Goal: Task Accomplishment & Management: Manage account settings

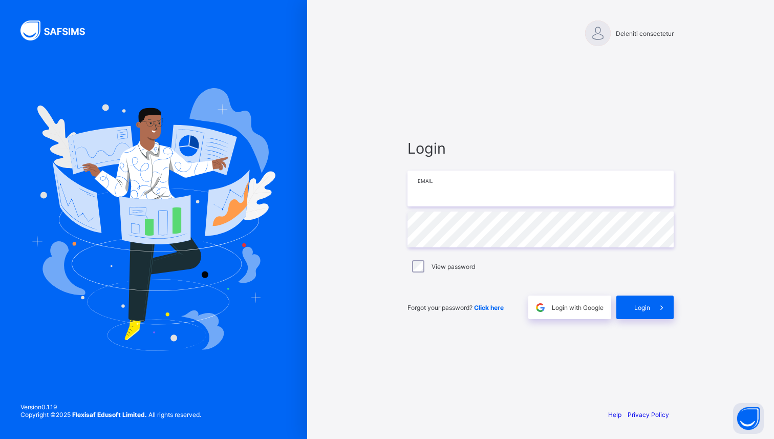
click at [470, 193] on input "email" at bounding box center [540, 188] width 266 height 36
type input "**********"
click at [640, 304] on span "Login" at bounding box center [642, 308] width 16 height 8
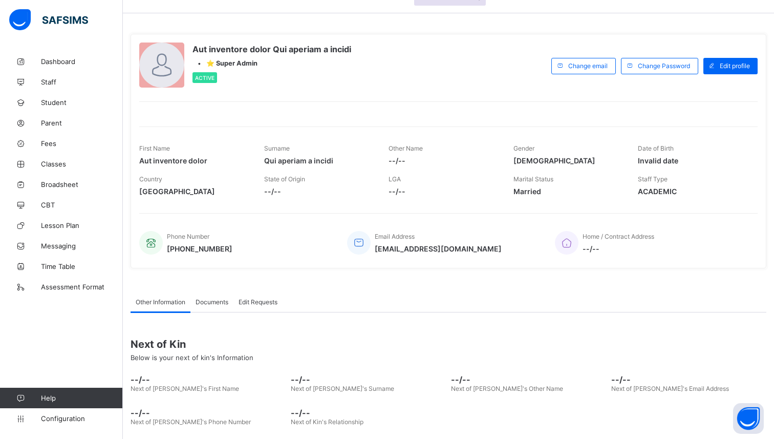
scroll to position [39, 0]
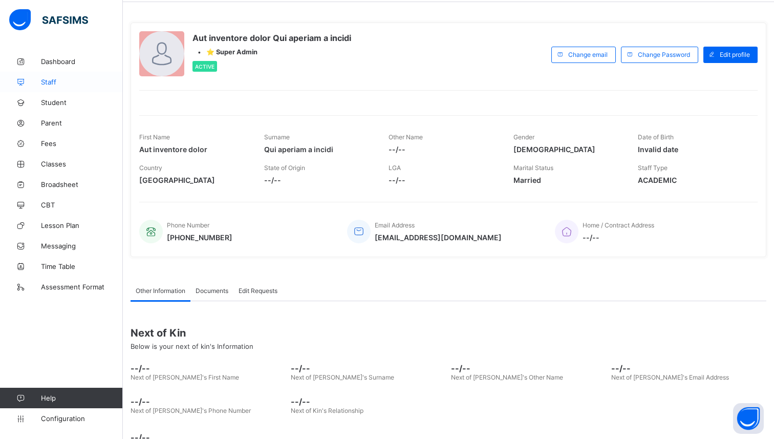
click at [50, 87] on link "Staff" at bounding box center [61, 82] width 123 height 20
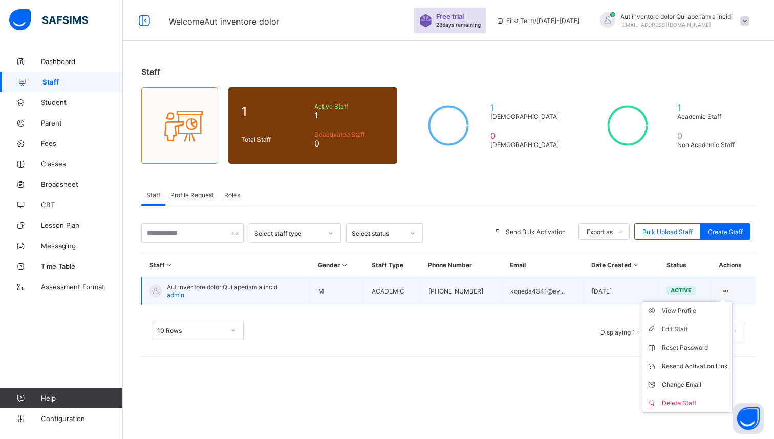
click at [727, 301] on ul "View Profile Edit Staff Reset Password Resend Activation Link Change Email Dele…" at bounding box center [687, 357] width 91 height 112
click at [674, 306] on div "View Profile" at bounding box center [695, 311] width 66 height 10
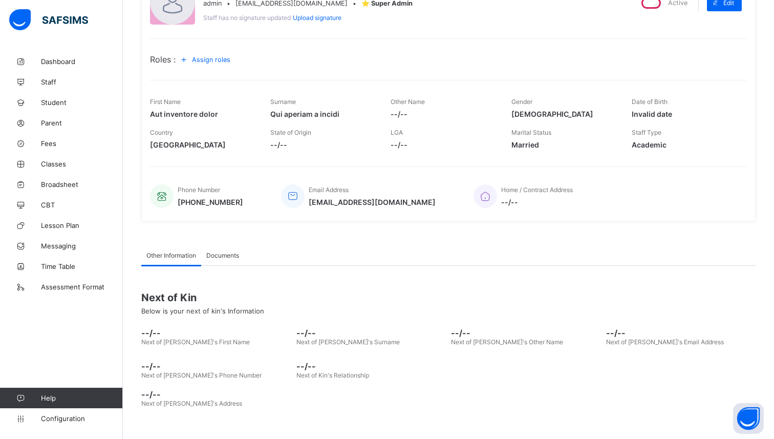
scroll to position [123, 0]
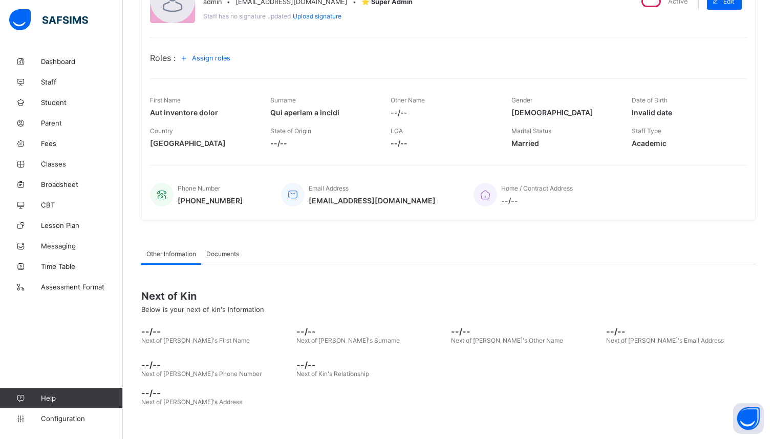
click at [215, 250] on span "Documents" at bounding box center [222, 254] width 33 height 8
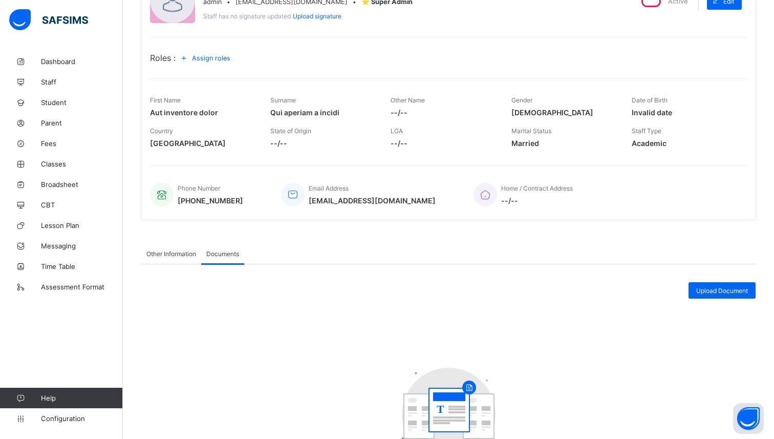
click at [176, 252] on span "Other Information" at bounding box center [171, 254] width 50 height 8
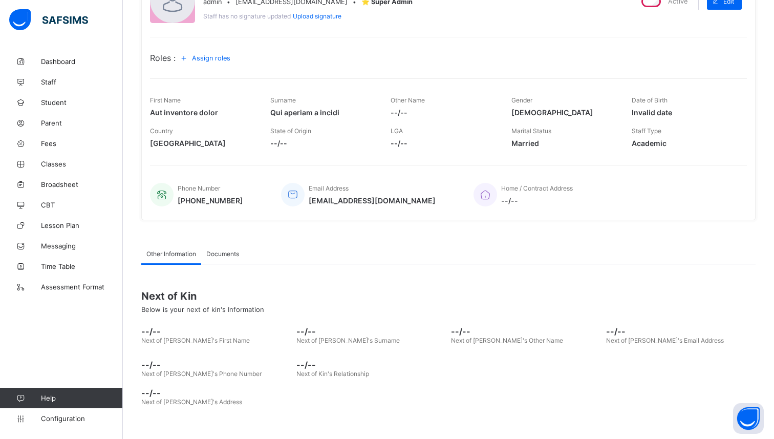
click at [221, 252] on span "Documents" at bounding box center [222, 254] width 33 height 8
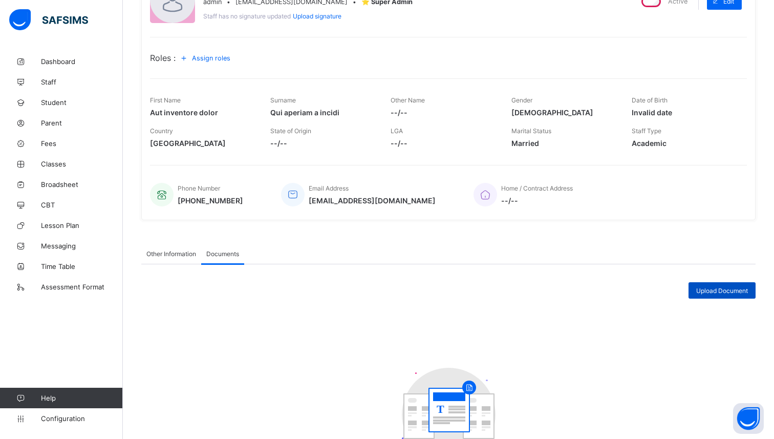
click at [732, 289] on span "Upload Document" at bounding box center [722, 291] width 52 height 8
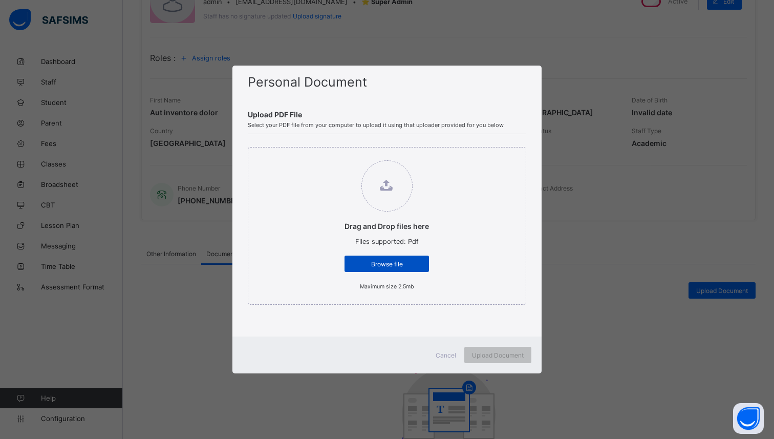
click at [392, 263] on span "Browse file" at bounding box center [386, 264] width 69 height 8
click at [334, 155] on input "Drag and Drop files here Files supported: Pdf Browse file Maximum size 2.5mb" at bounding box center [334, 155] width 0 height 0
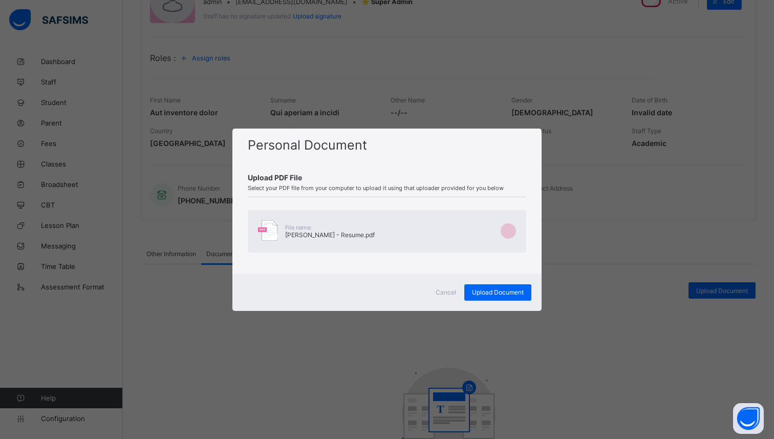
click at [441, 290] on span "Cancel" at bounding box center [446, 292] width 20 height 8
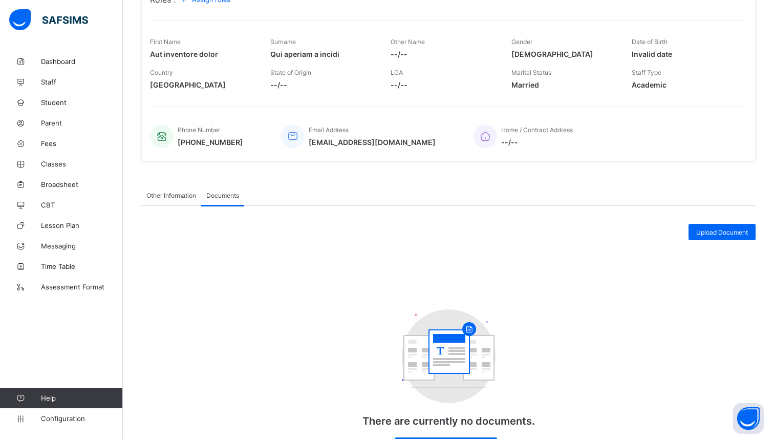
scroll to position [0, 0]
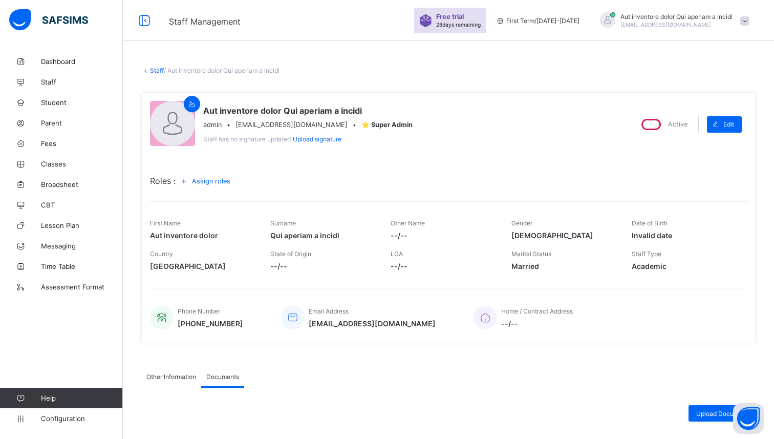
click at [324, 141] on span "Upload signature" at bounding box center [317, 139] width 49 height 8
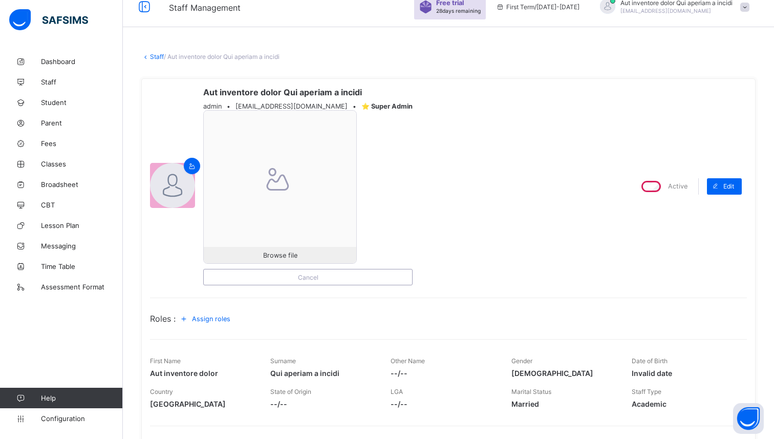
scroll to position [25, 0]
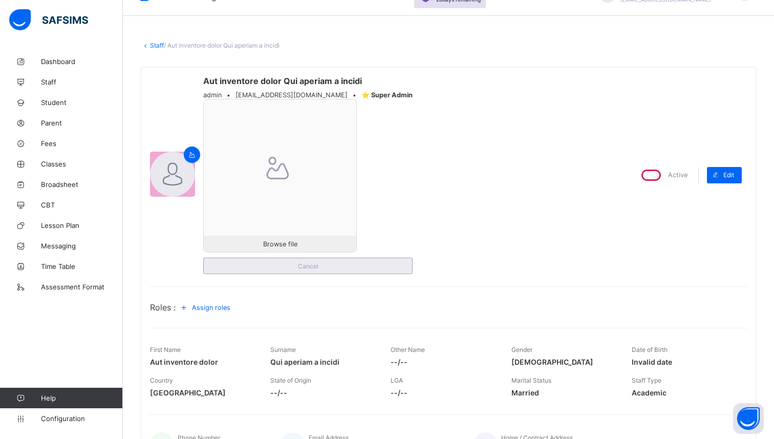
click at [336, 265] on span "Cancel" at bounding box center [307, 266] width 193 height 8
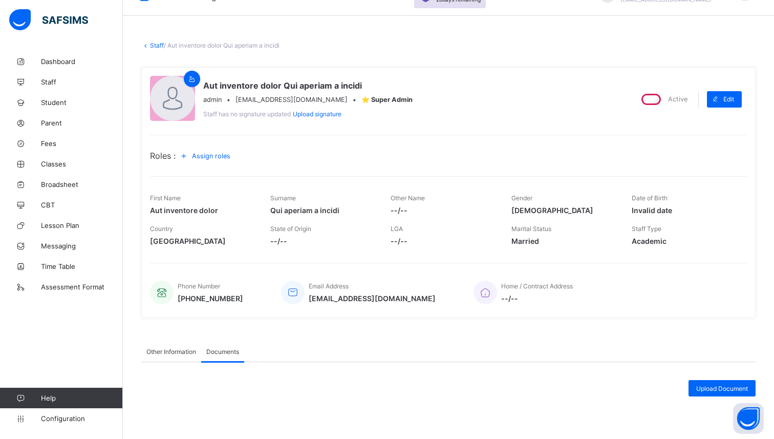
click at [225, 156] on span "Assign roles" at bounding box center [211, 156] width 38 height 8
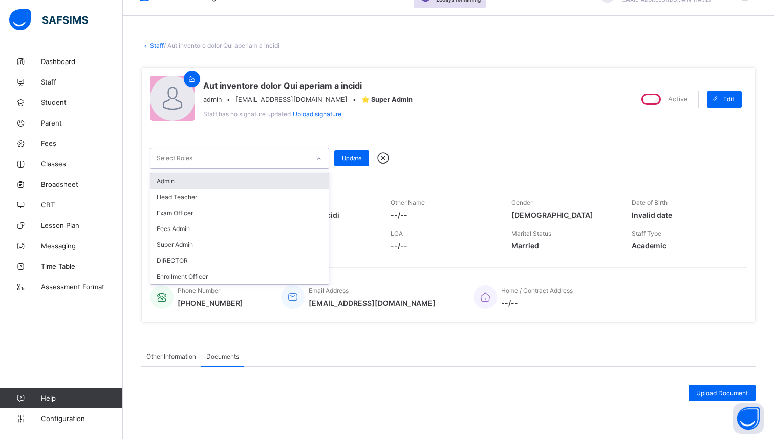
click at [243, 159] on div "Select Roles" at bounding box center [229, 158] width 159 height 20
click at [180, 183] on div "Admin" at bounding box center [239, 181] width 178 height 16
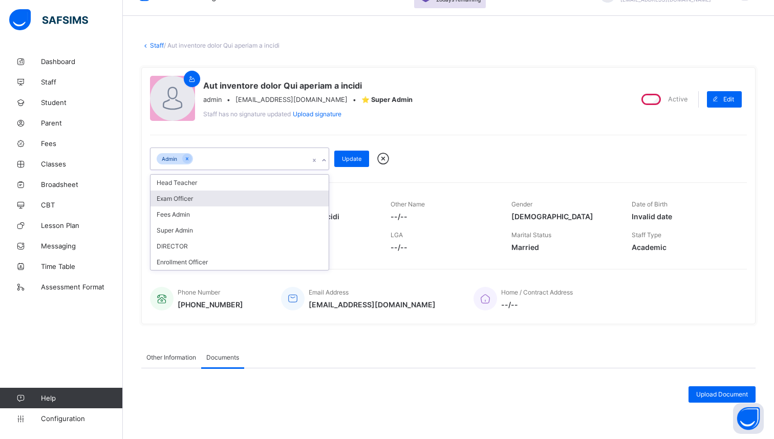
click at [206, 197] on div "Exam Officer" at bounding box center [239, 198] width 178 height 16
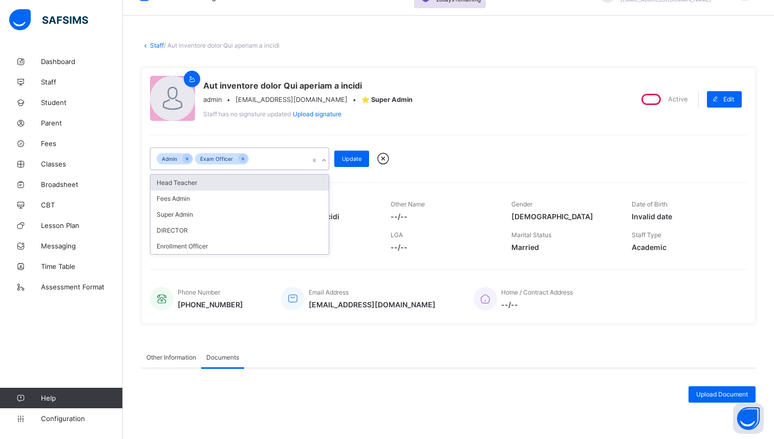
click at [208, 184] on div "Head Teacher" at bounding box center [239, 183] width 178 height 16
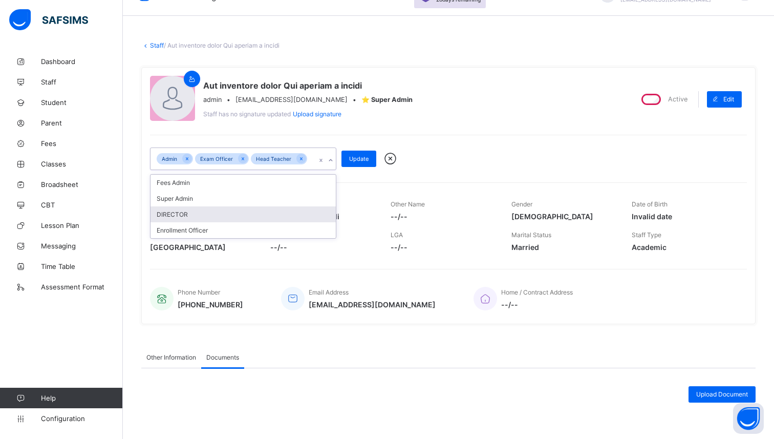
click at [198, 210] on div "DIRECTOR" at bounding box center [242, 214] width 185 height 16
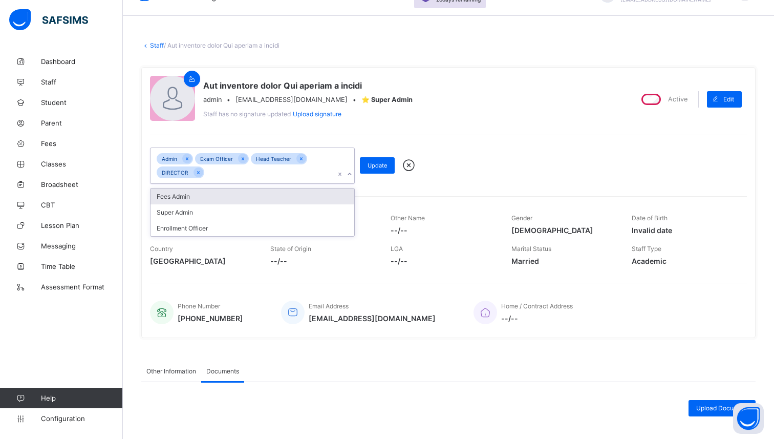
click at [218, 195] on div "Fees Admin" at bounding box center [252, 196] width 204 height 16
click at [212, 196] on div "Super Admin" at bounding box center [252, 196] width 204 height 16
click at [304, 171] on icon at bounding box center [305, 172] width 3 height 3
click at [249, 173] on icon at bounding box center [250, 172] width 3 height 3
click at [198, 174] on icon at bounding box center [199, 172] width 6 height 7
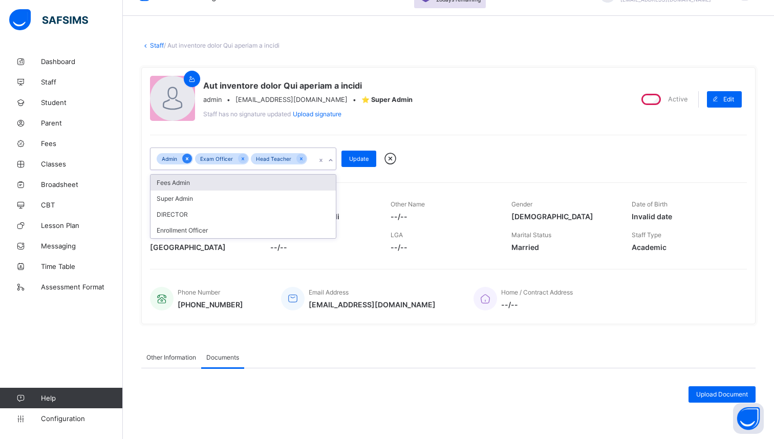
click at [188, 157] on icon at bounding box center [187, 158] width 3 height 3
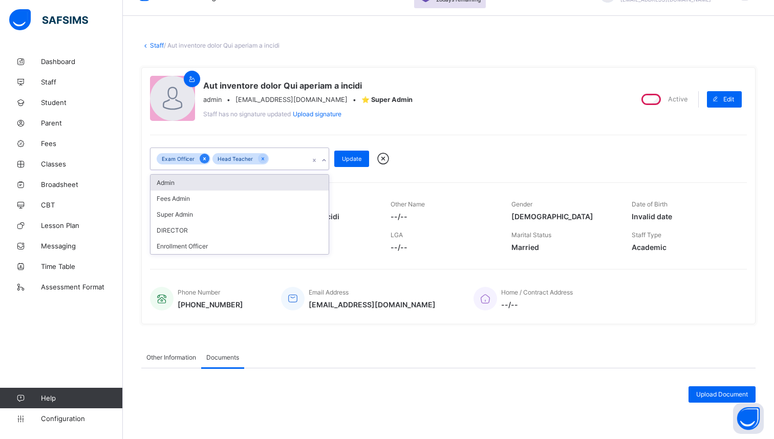
click at [203, 159] on icon at bounding box center [204, 158] width 3 height 3
click at [204, 158] on icon at bounding box center [207, 158] width 6 height 7
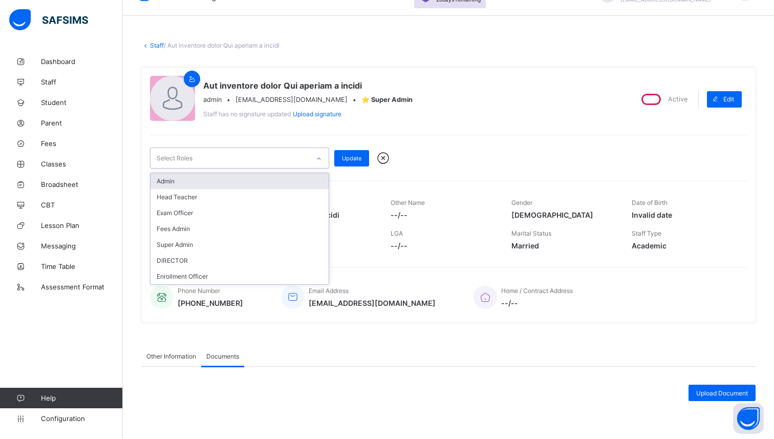
click at [356, 119] on div "Aut inventore dolor Qui aperiam a incidi admin • [EMAIL_ADDRESS][DOMAIN_NAME] •…" at bounding box center [387, 99] width 474 height 47
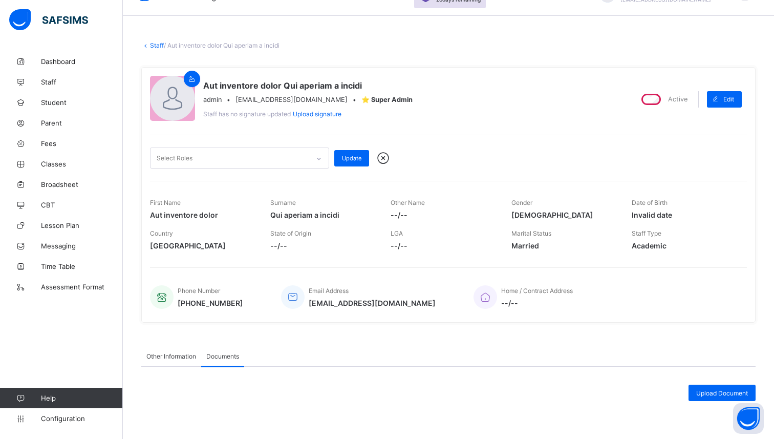
click at [387, 161] on icon at bounding box center [383, 157] width 18 height 15
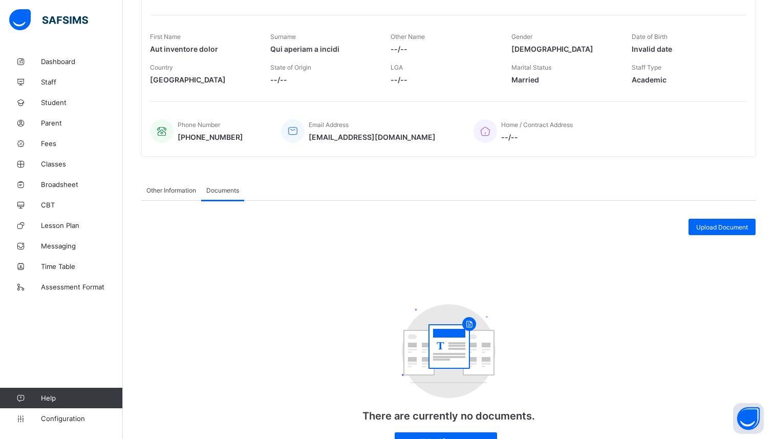
scroll to position [236, 0]
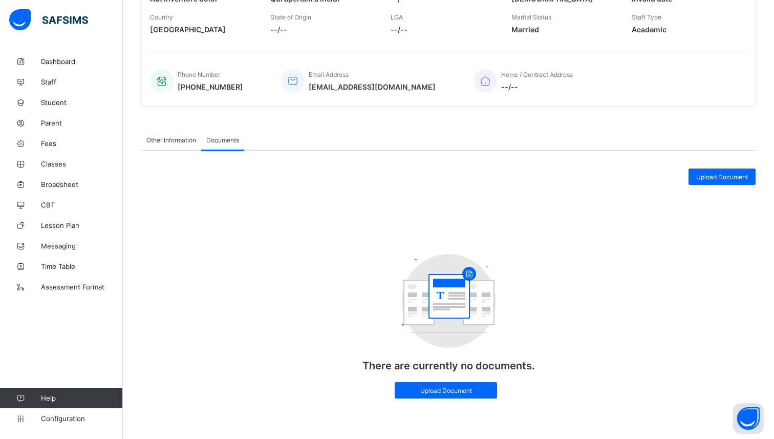
click at [164, 134] on div "Other Information" at bounding box center [171, 140] width 60 height 20
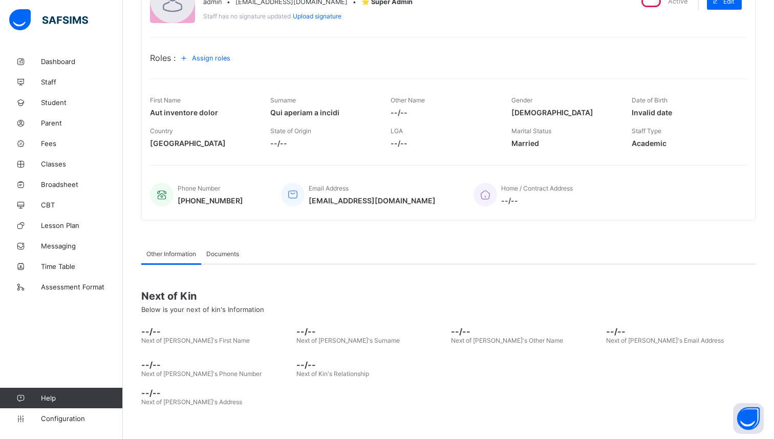
scroll to position [0, 0]
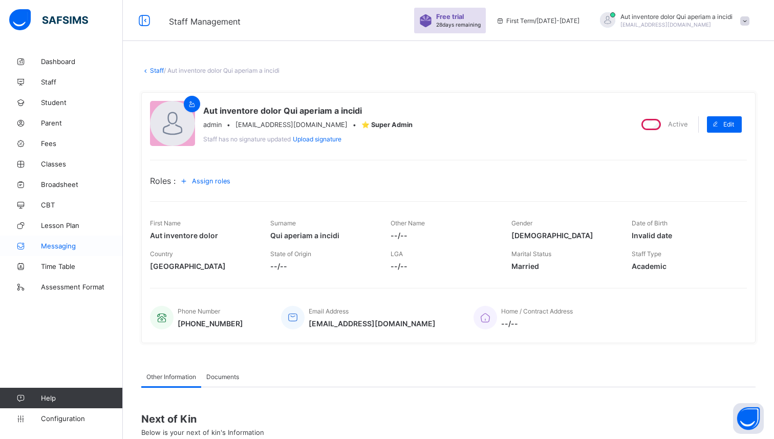
click at [54, 243] on span "Messaging" at bounding box center [82, 246] width 82 height 8
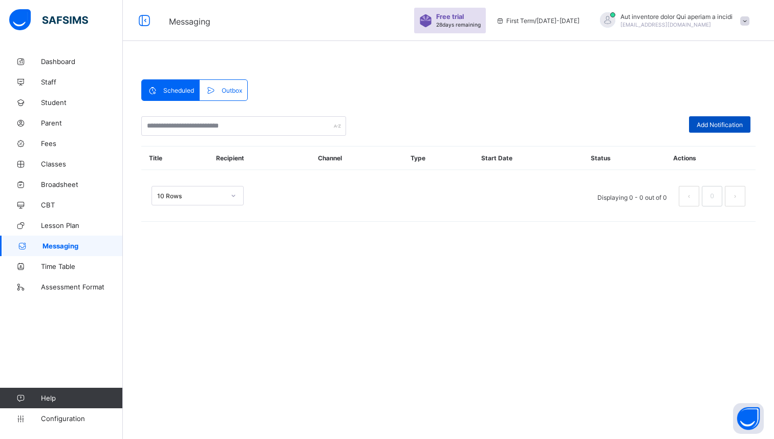
click at [705, 127] on span "Add Notification" at bounding box center [720, 125] width 46 height 8
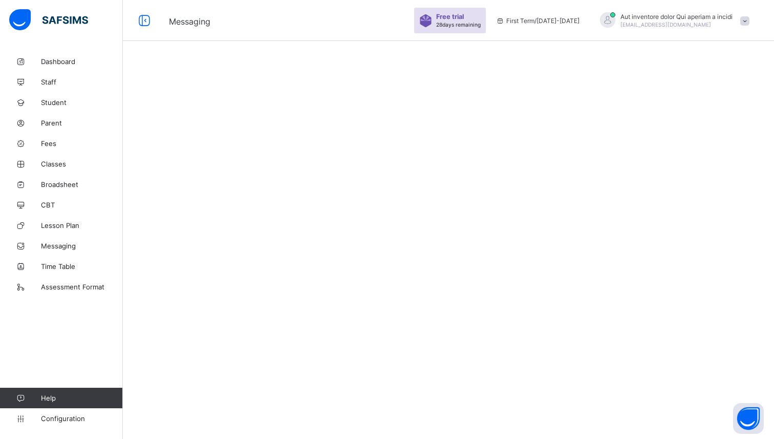
select select "****"
select select "*"
select select "**"
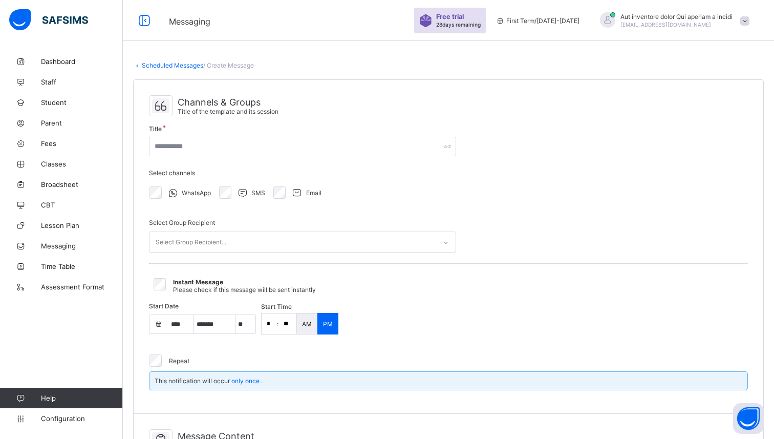
select select "**"
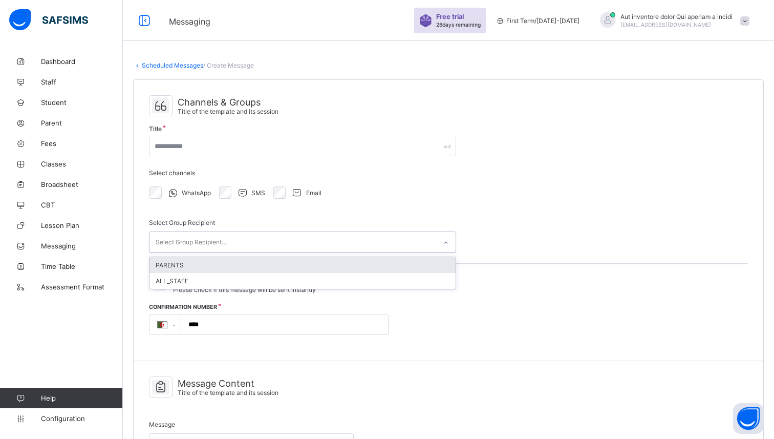
click at [241, 237] on div "Select Group Recipient..." at bounding box center [292, 242] width 287 height 20
click at [221, 266] on div "PARENTS" at bounding box center [302, 265] width 306 height 16
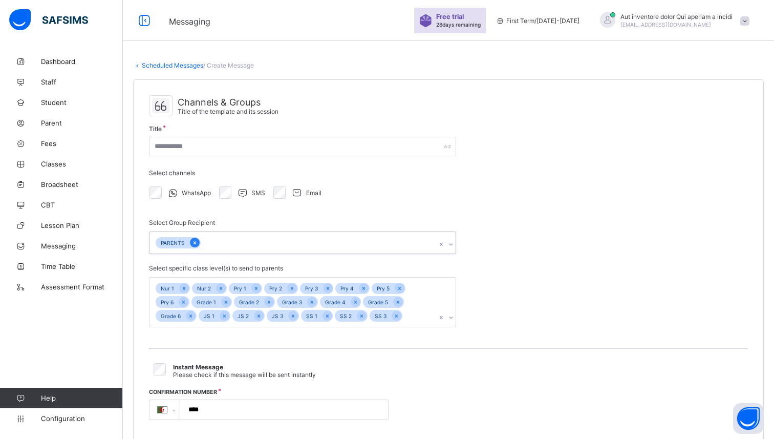
click at [195, 241] on icon at bounding box center [194, 242] width 3 height 3
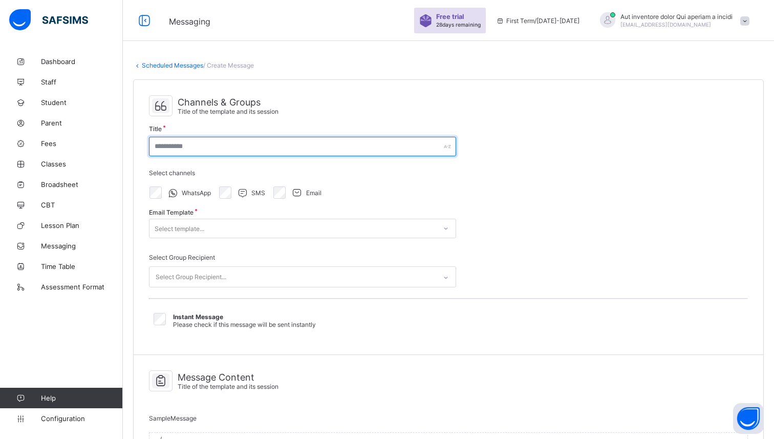
click at [189, 150] on input "text" at bounding box center [302, 146] width 307 height 19
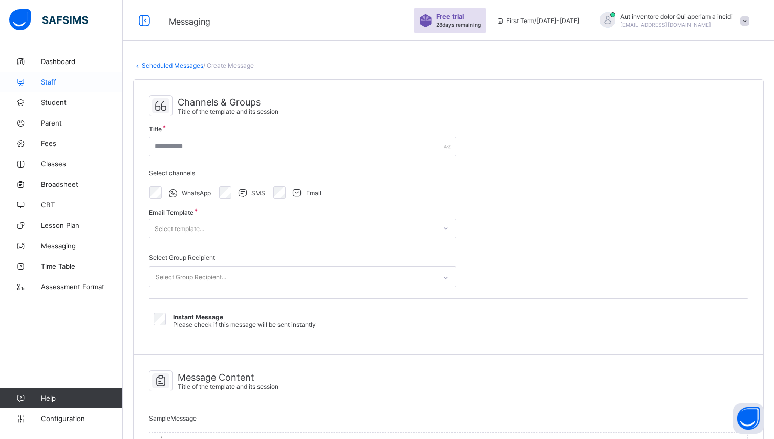
click at [56, 80] on span "Staff" at bounding box center [82, 82] width 82 height 8
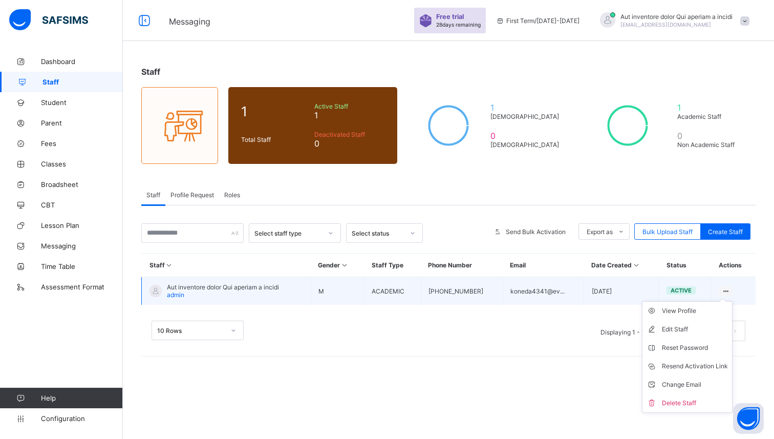
click at [726, 289] on icon at bounding box center [725, 291] width 9 height 8
click at [681, 309] on div "View Profile" at bounding box center [695, 311] width 66 height 10
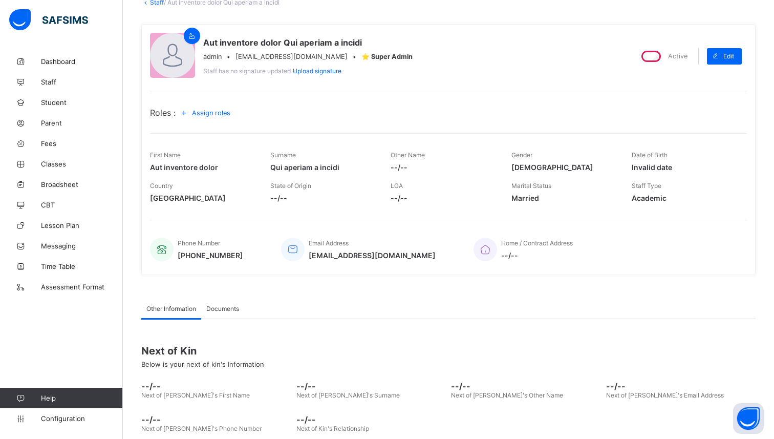
scroll to position [123, 0]
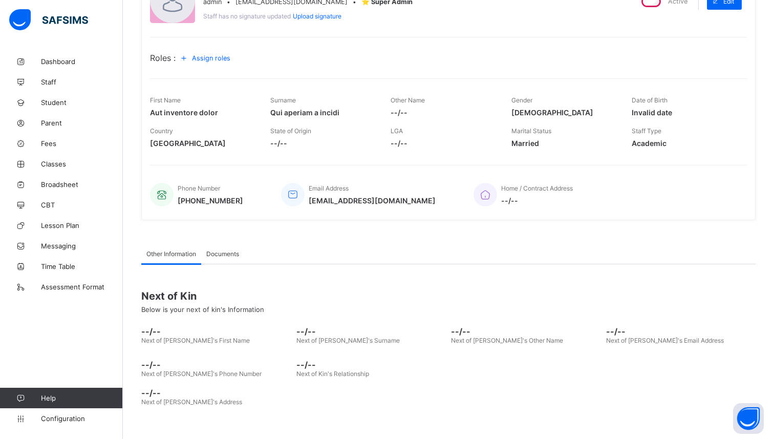
click at [244, 258] on div "Documents" at bounding box center [222, 253] width 43 height 20
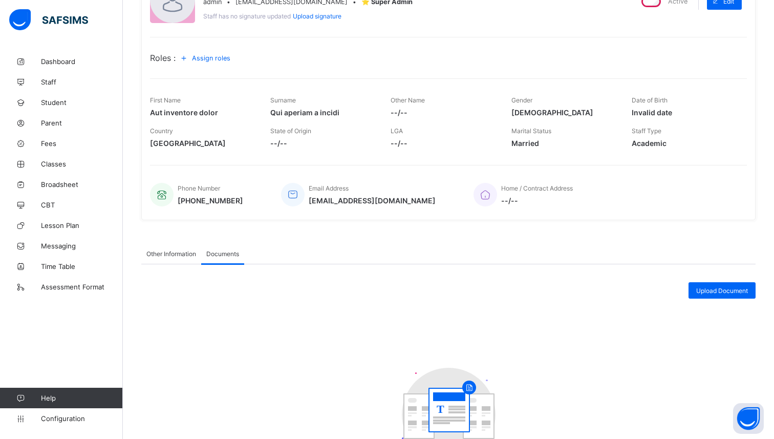
click at [163, 246] on div "Other Information" at bounding box center [171, 253] width 60 height 20
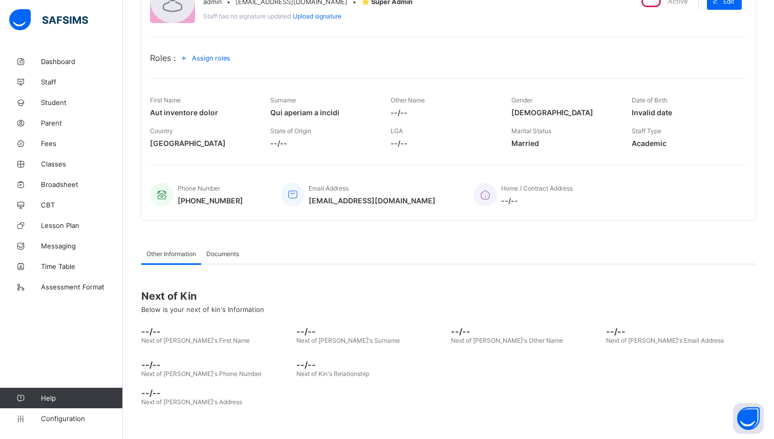
scroll to position [0, 0]
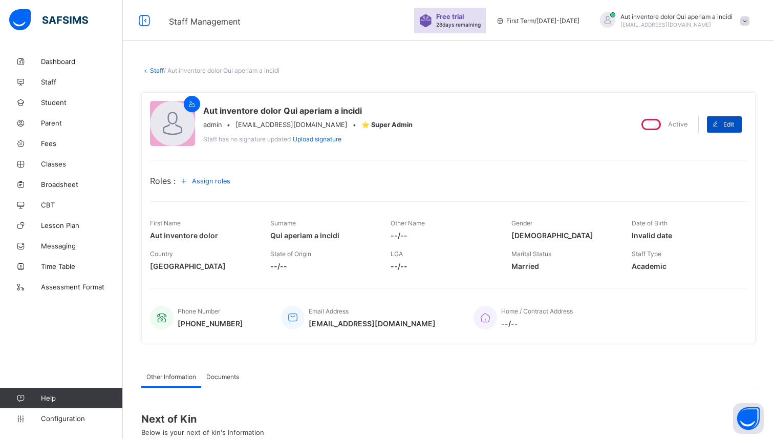
click at [726, 128] on div "Edit" at bounding box center [724, 124] width 35 height 16
select select "**"
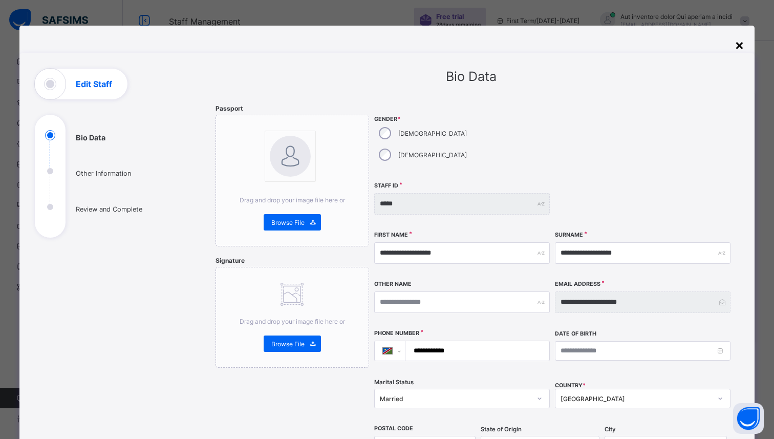
click at [737, 41] on div "×" at bounding box center [740, 44] width 10 height 17
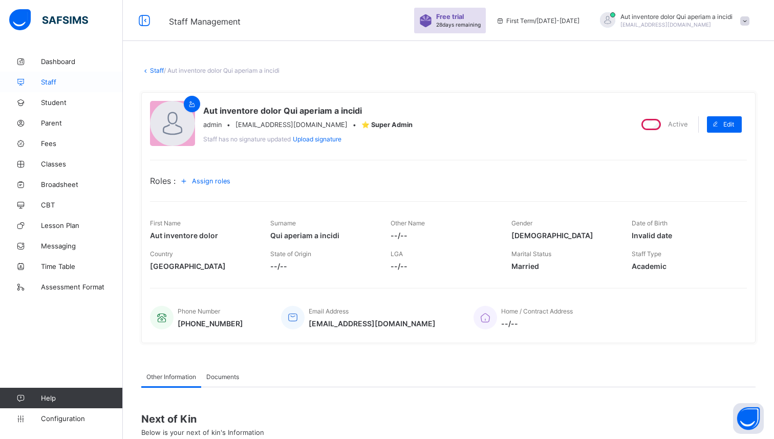
click at [47, 82] on span "Staff" at bounding box center [82, 82] width 82 height 8
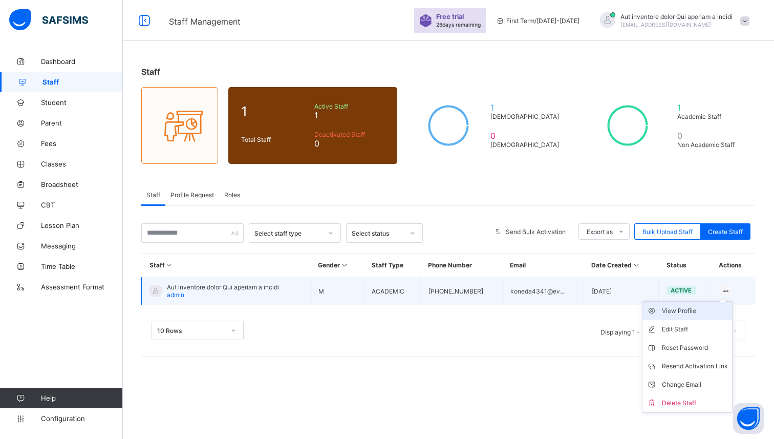
click at [695, 311] on div "View Profile" at bounding box center [695, 311] width 66 height 10
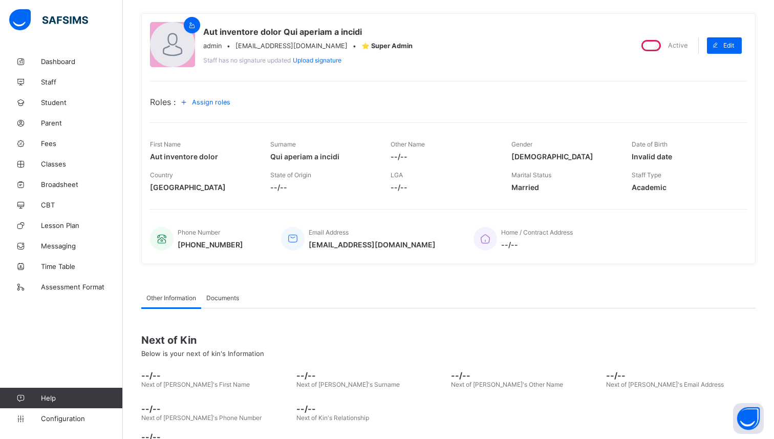
scroll to position [123, 0]
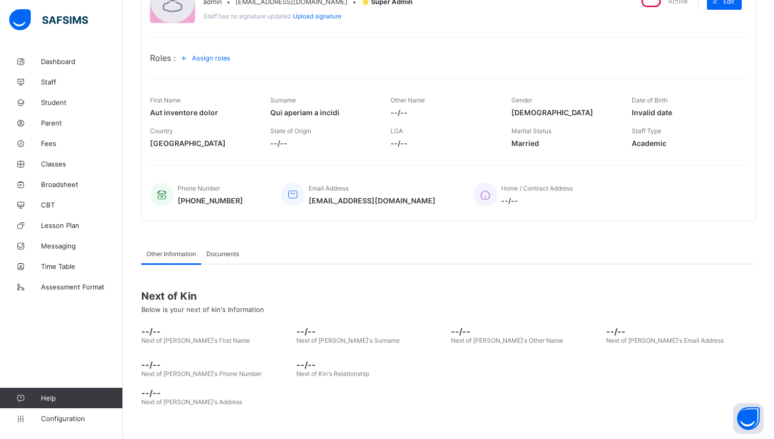
click at [227, 257] on div "Documents" at bounding box center [222, 253] width 43 height 20
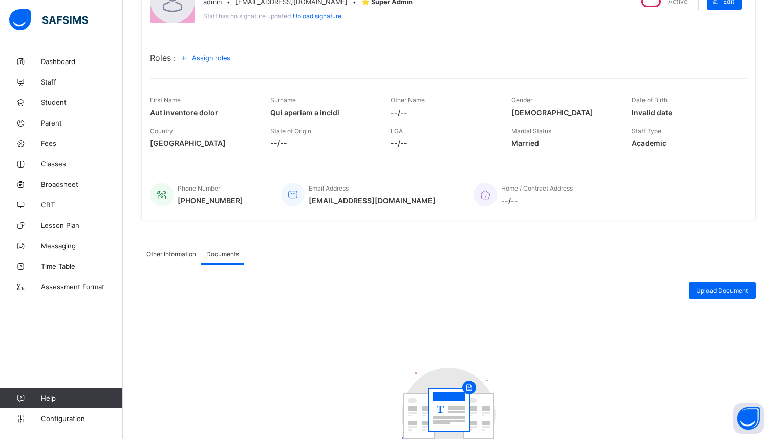
click at [183, 253] on span "Other Information" at bounding box center [171, 254] width 50 height 8
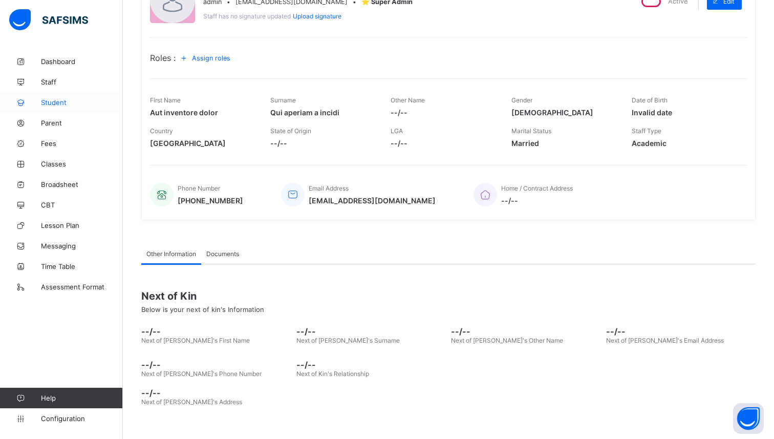
click at [47, 96] on link "Student" at bounding box center [61, 102] width 123 height 20
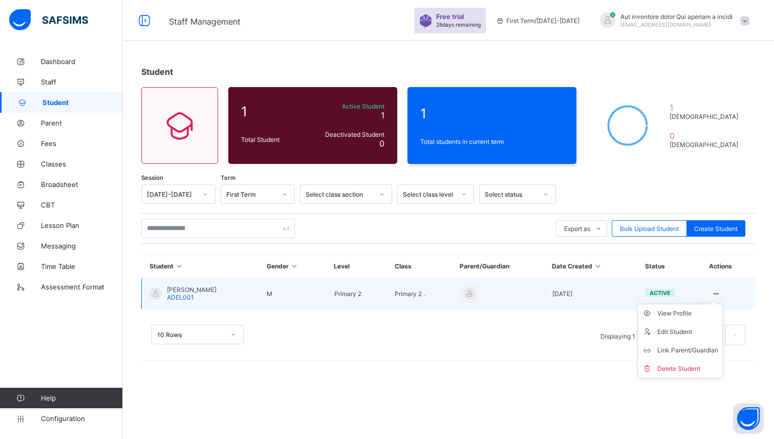
click at [711, 304] on ul "View Profile Edit Student Link Parent/Guardian Delete Student" at bounding box center [679, 341] width 85 height 75
click at [678, 312] on div "View Profile" at bounding box center [687, 313] width 61 height 10
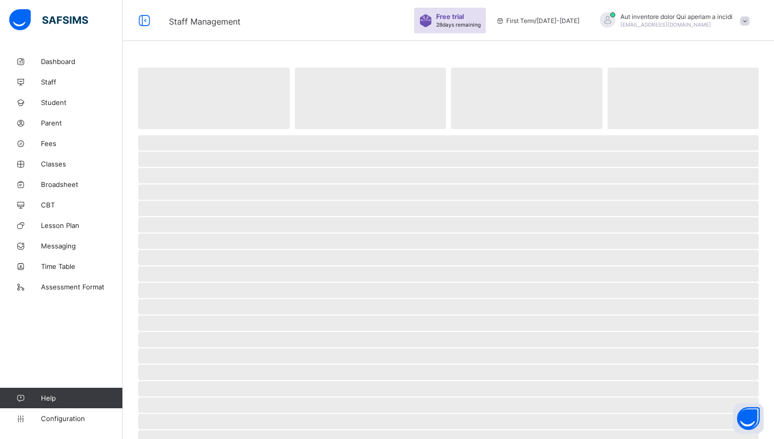
select select "****"
select select "*"
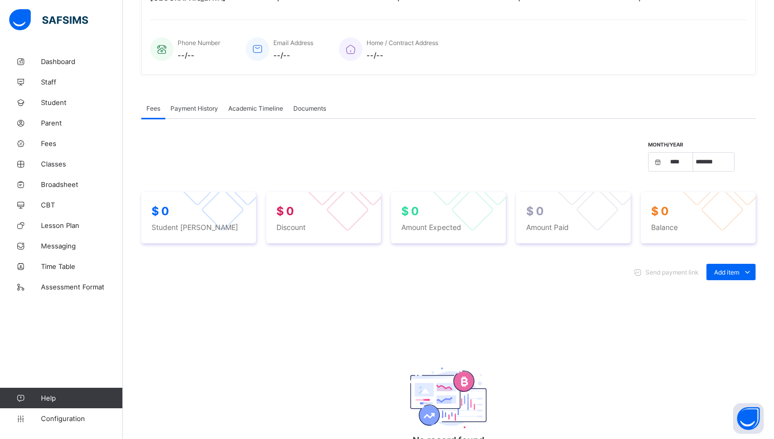
scroll to position [223, 0]
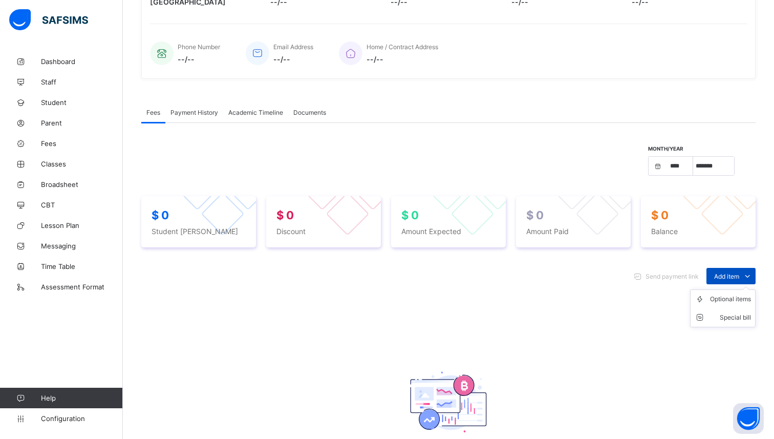
click at [729, 277] on span "Add item" at bounding box center [726, 276] width 25 height 8
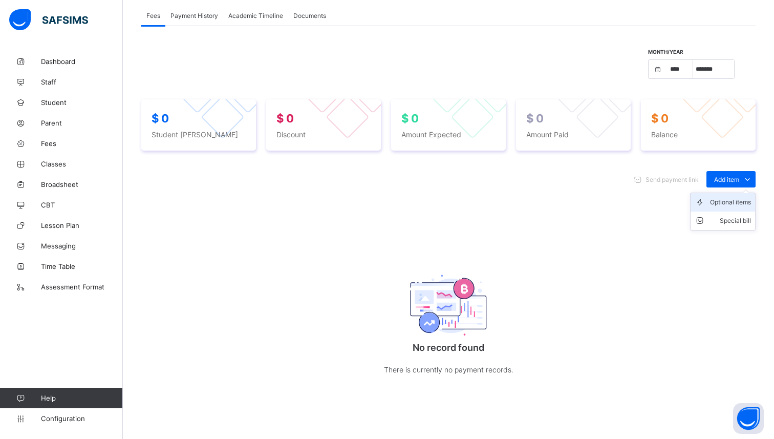
scroll to position [324, 0]
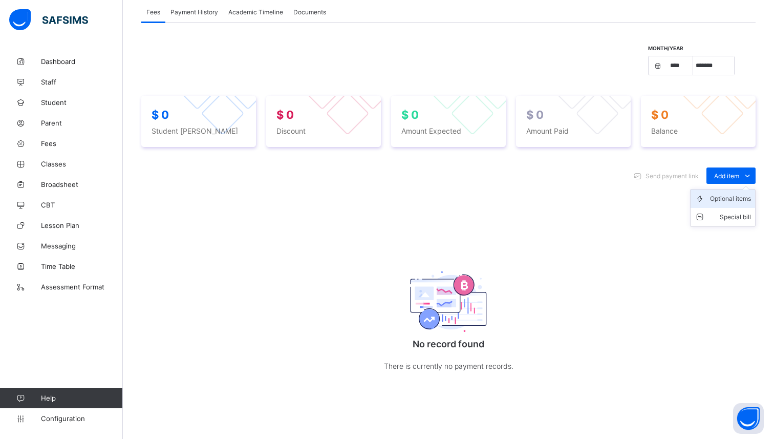
click at [721, 201] on div "Optional items" at bounding box center [730, 198] width 41 height 10
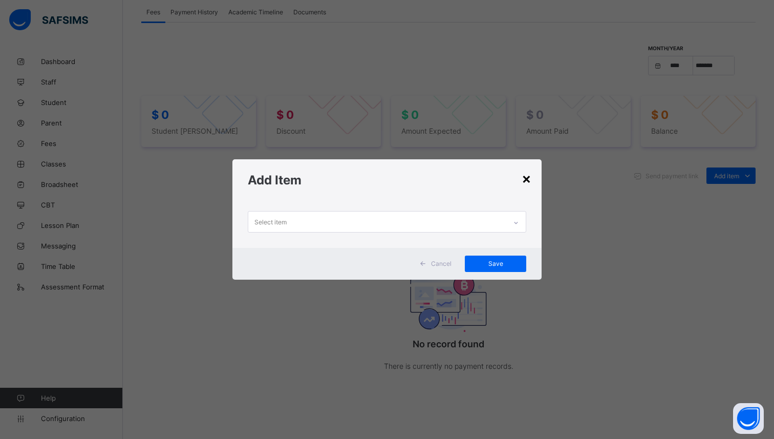
click at [528, 183] on div "×" at bounding box center [527, 177] width 10 height 17
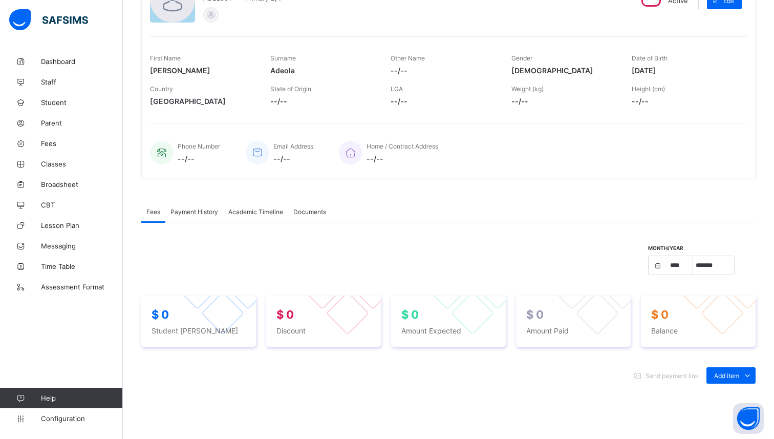
scroll to position [78, 0]
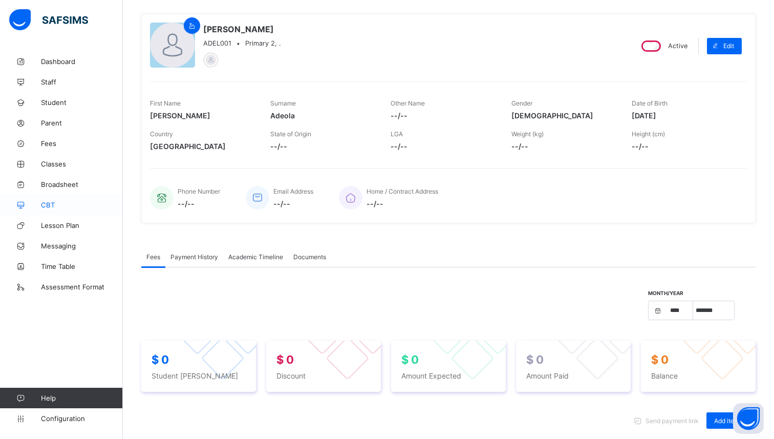
click at [51, 198] on link "CBT" at bounding box center [61, 205] width 123 height 20
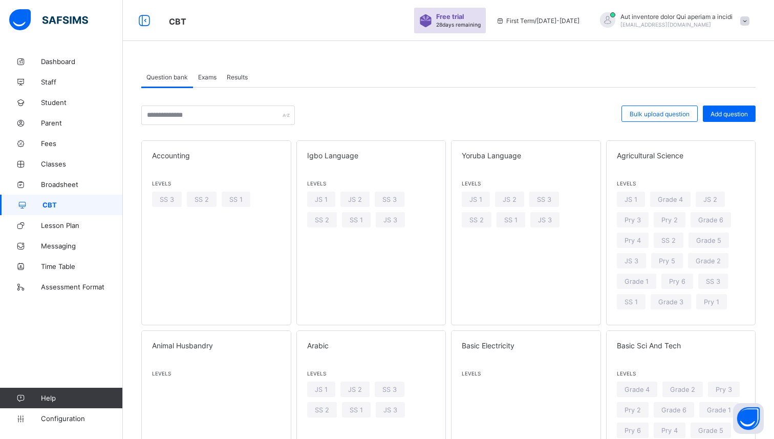
click at [240, 81] on div "Results" at bounding box center [237, 77] width 31 height 20
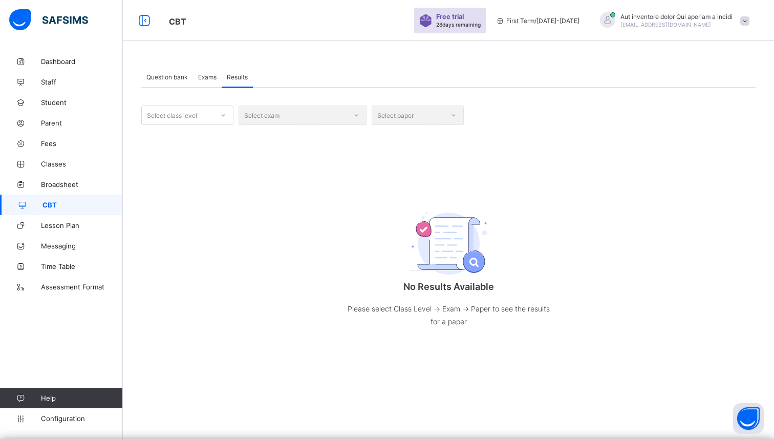
click at [210, 80] on span "Exams" at bounding box center [207, 77] width 18 height 8
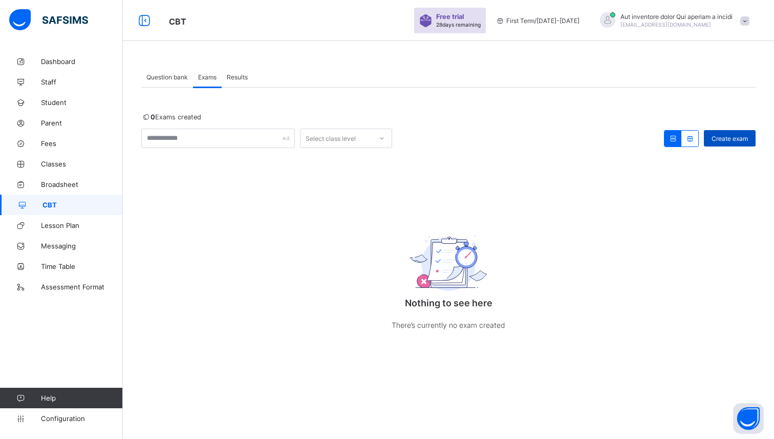
click at [719, 138] on span "Create exam" at bounding box center [730, 139] width 36 height 8
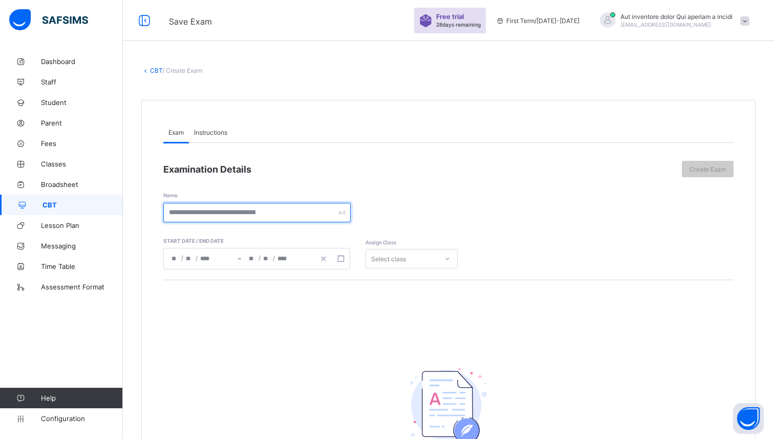
click at [295, 210] on input "text" at bounding box center [256, 212] width 187 height 19
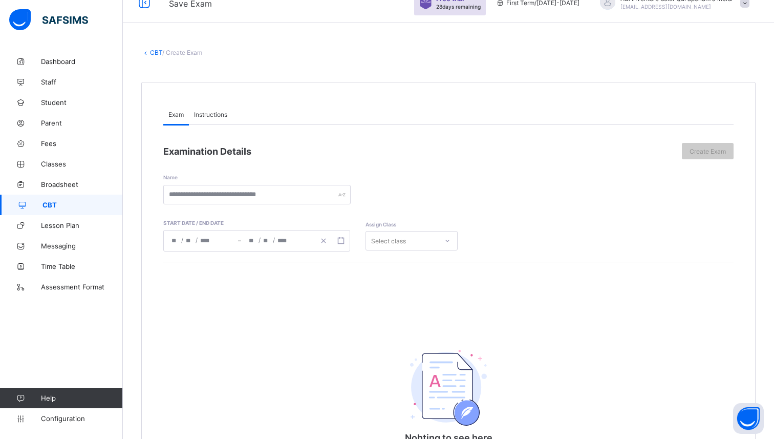
click at [148, 50] on icon at bounding box center [145, 53] width 9 height 8
click at [155, 56] on div "CBT / Create Exam Exam Instructions Exam Instructions Examination Details Creat…" at bounding box center [448, 300] width 651 height 535
click at [155, 53] on link "CBT" at bounding box center [156, 53] width 12 height 8
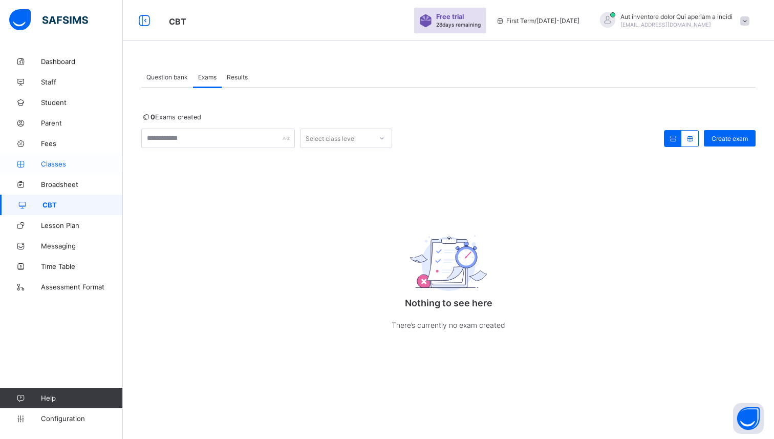
click at [66, 158] on link "Classes" at bounding box center [61, 164] width 123 height 20
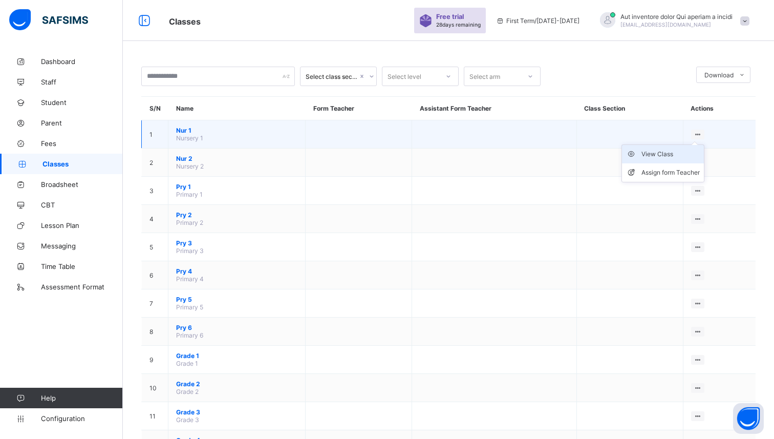
click at [650, 153] on div "View Class" at bounding box center [670, 154] width 58 height 10
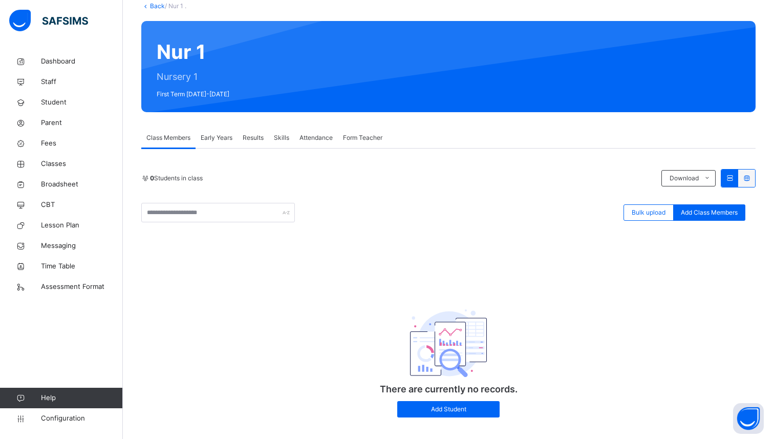
scroll to position [79, 0]
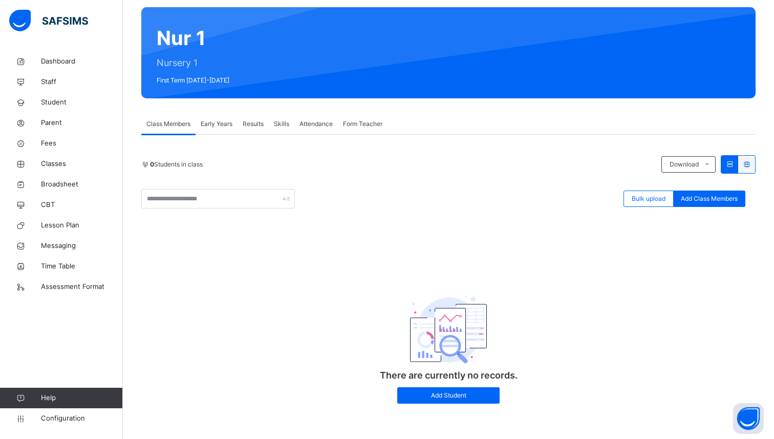
click at [224, 123] on span "Early Years" at bounding box center [217, 123] width 32 height 9
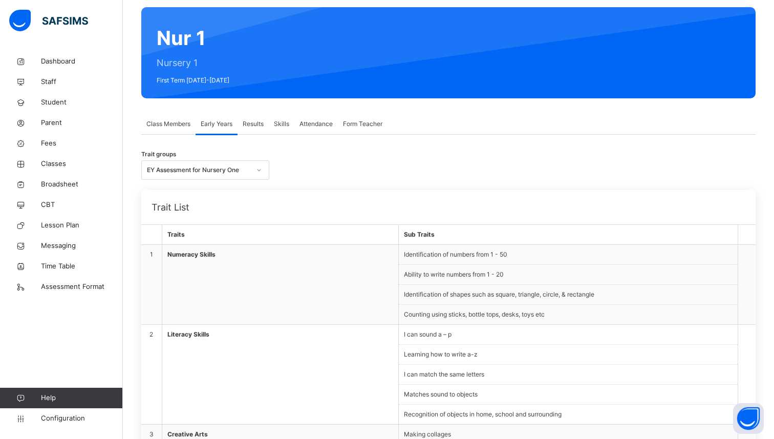
click at [160, 122] on span "Class Members" at bounding box center [168, 123] width 44 height 9
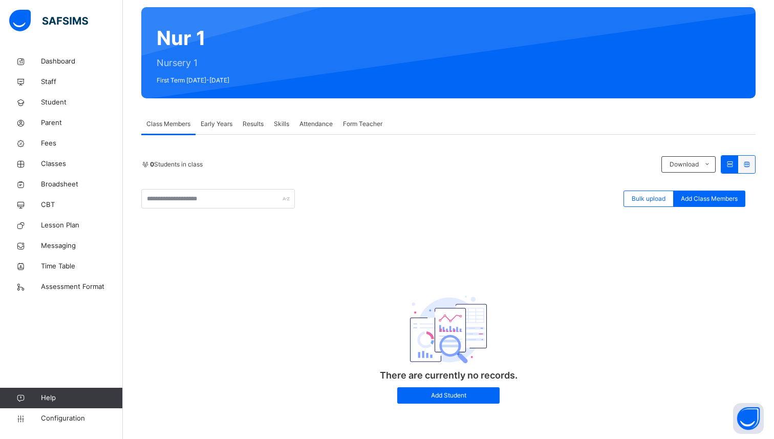
click at [209, 122] on span "Early Years" at bounding box center [217, 123] width 32 height 9
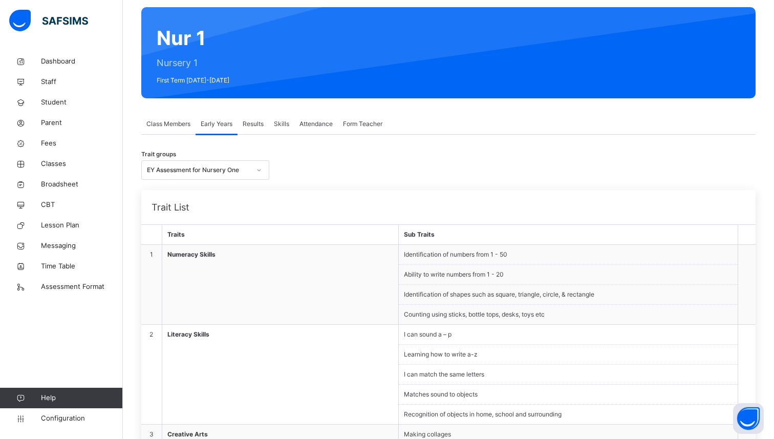
click at [252, 122] on span "Results" at bounding box center [253, 123] width 21 height 9
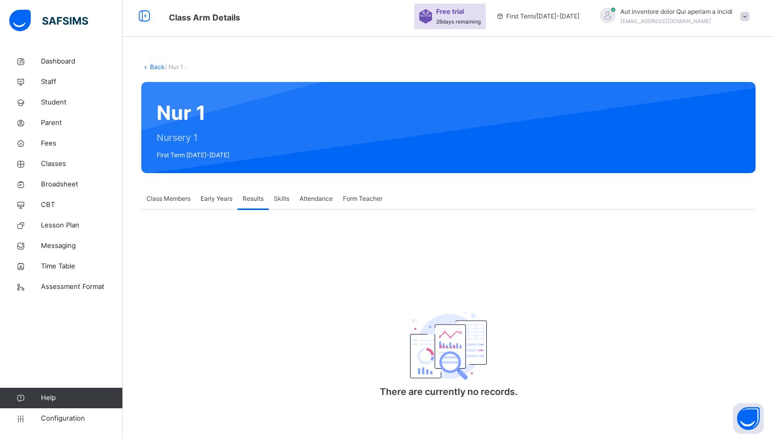
click at [283, 195] on span "Skills" at bounding box center [281, 198] width 15 height 9
click at [327, 199] on span "Attendance" at bounding box center [315, 198] width 33 height 9
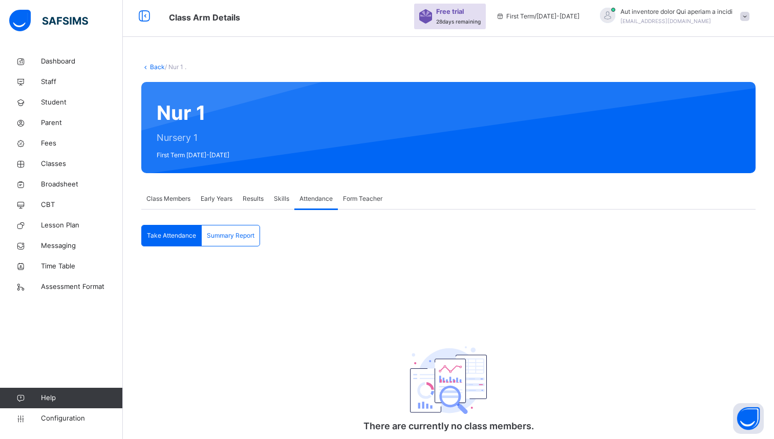
scroll to position [41, 0]
